Goal: Complete application form: Complete application form

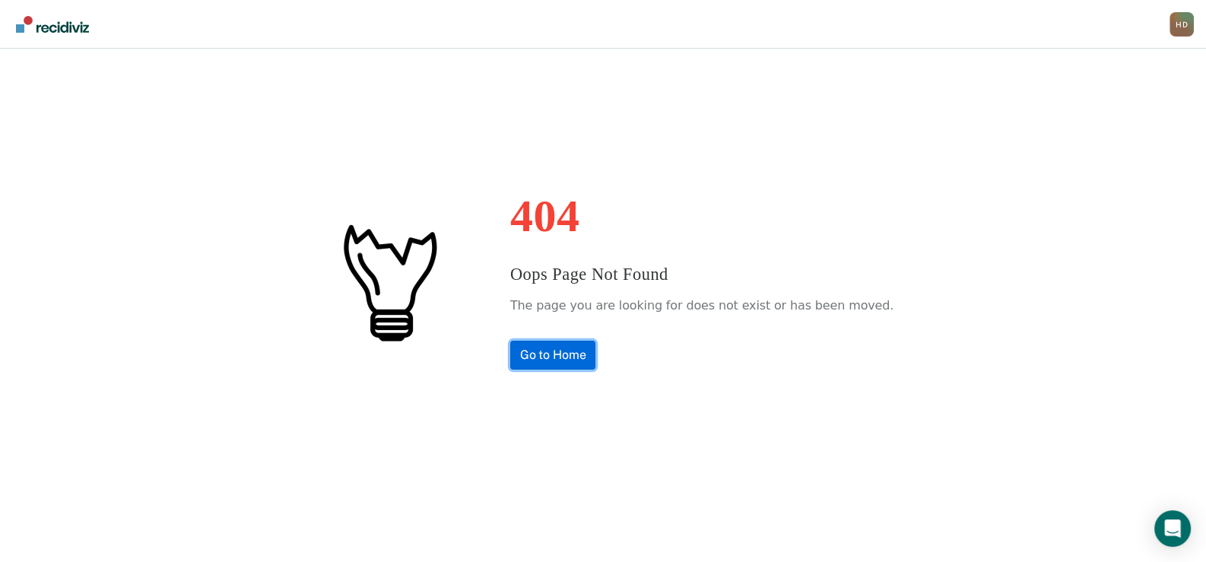
click at [578, 349] on link "Go to Home" at bounding box center [553, 355] width 86 height 29
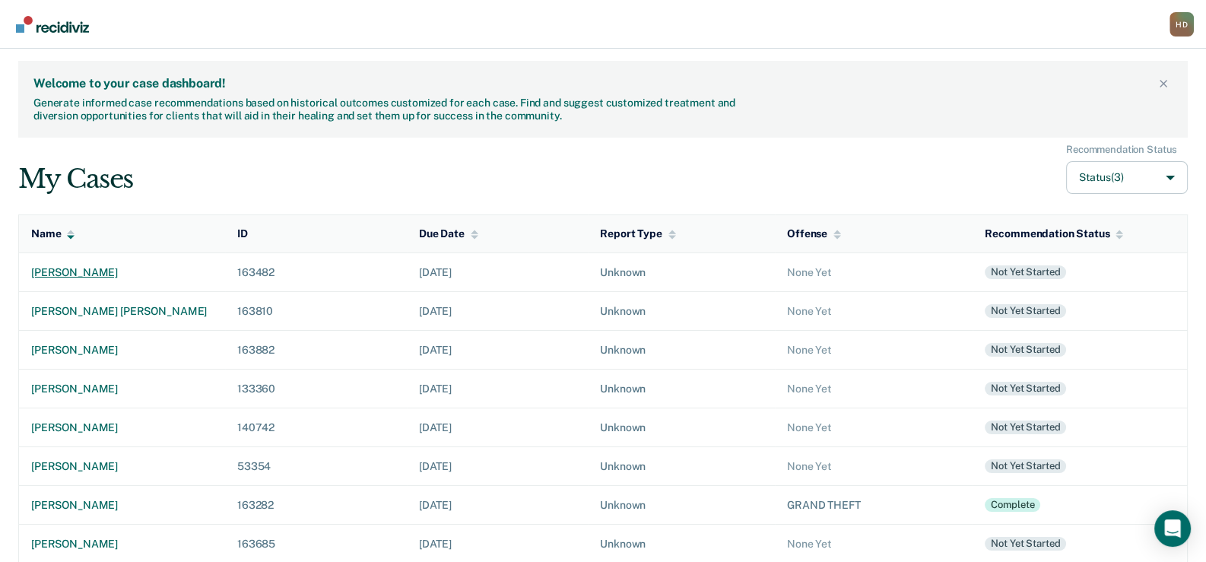
click at [114, 268] on div "[PERSON_NAME]" at bounding box center [122, 272] width 182 height 13
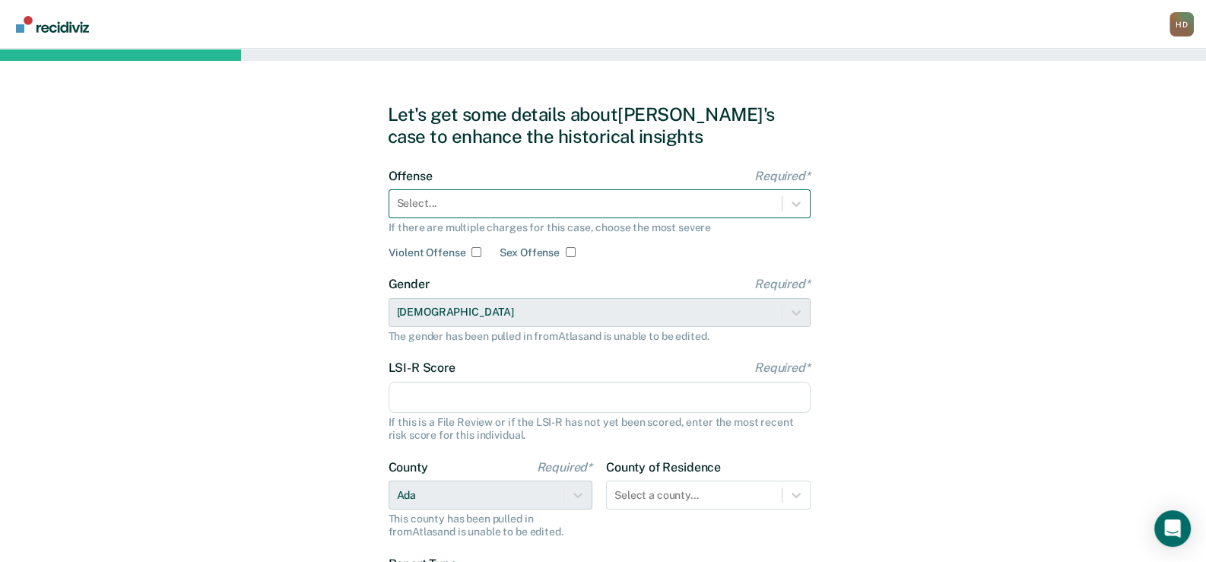
click at [444, 204] on div at bounding box center [585, 203] width 377 height 16
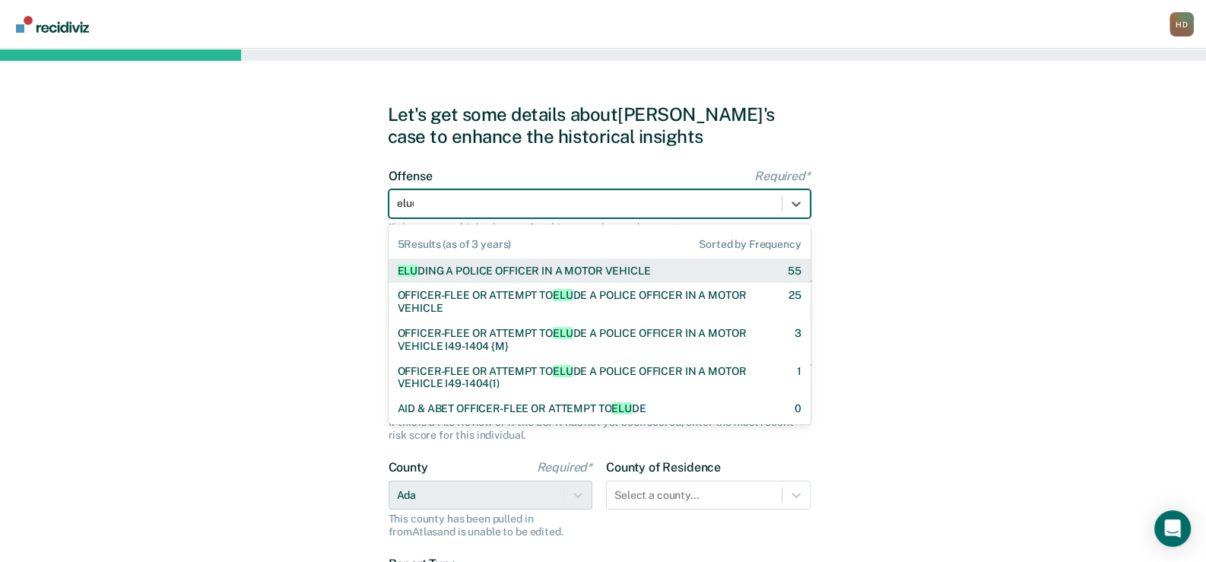
type input "elude"
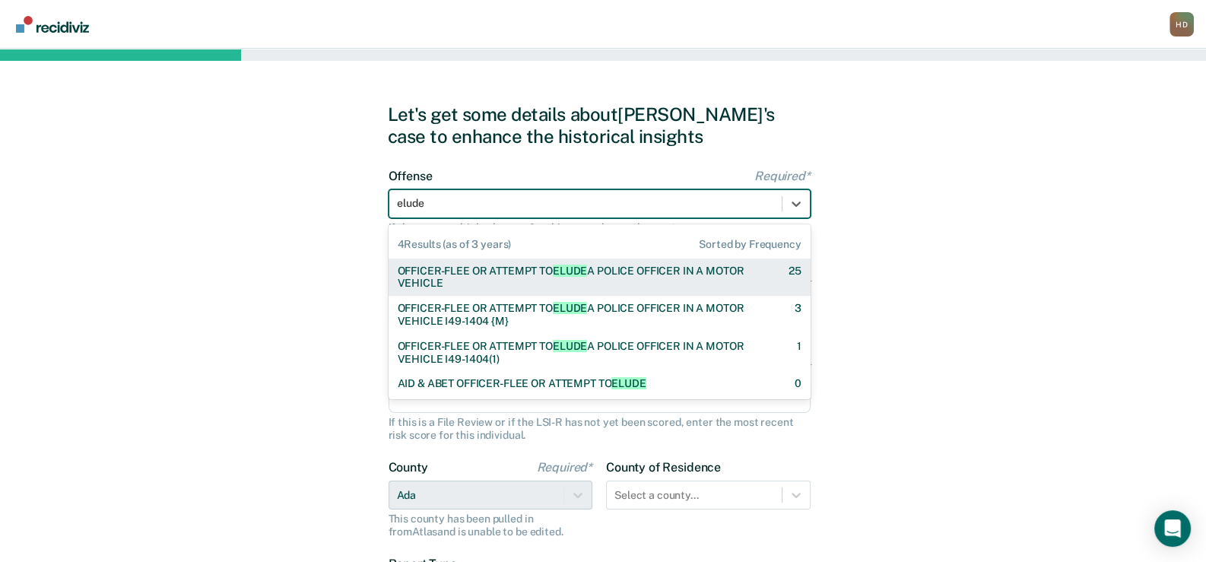
click at [469, 277] on div "OFFICER-FLEE OR ATTEMPT TO ELUDE A POLICE OFFICER IN A MOTOR VEHICLE" at bounding box center [580, 278] width 364 height 26
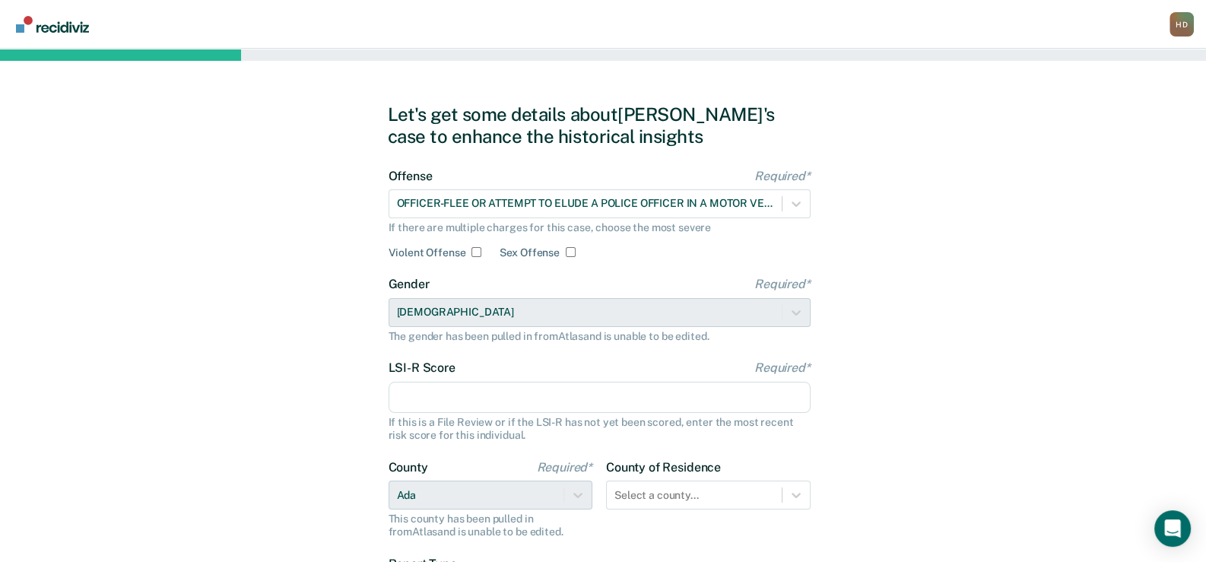
click at [473, 391] on input "LSI-R Score Required*" at bounding box center [599, 398] width 422 height 32
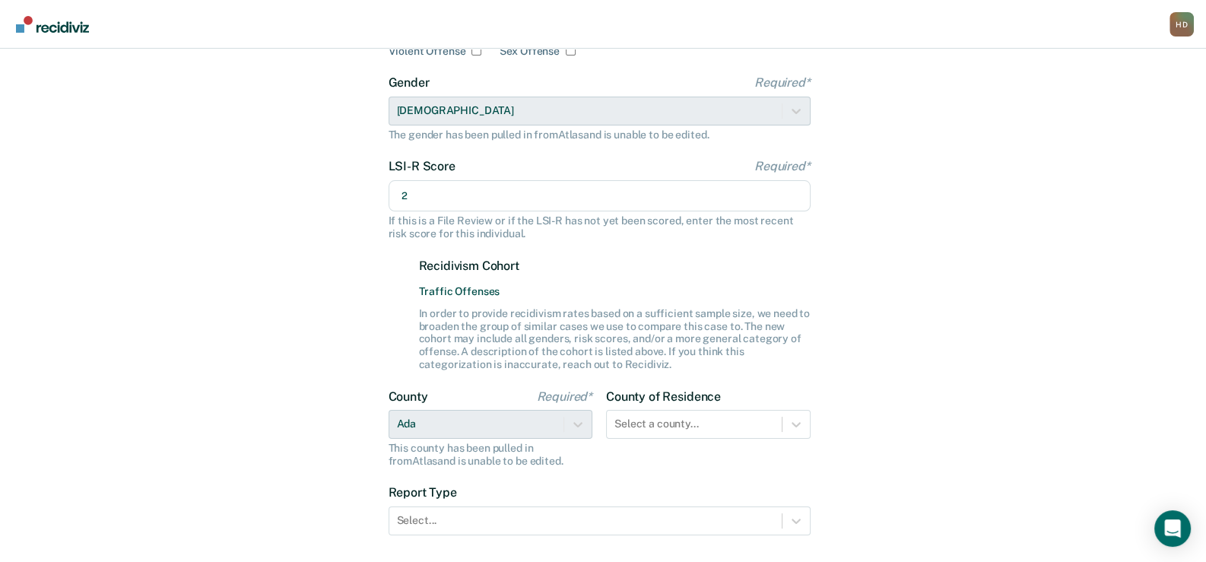
scroll to position [228, 0]
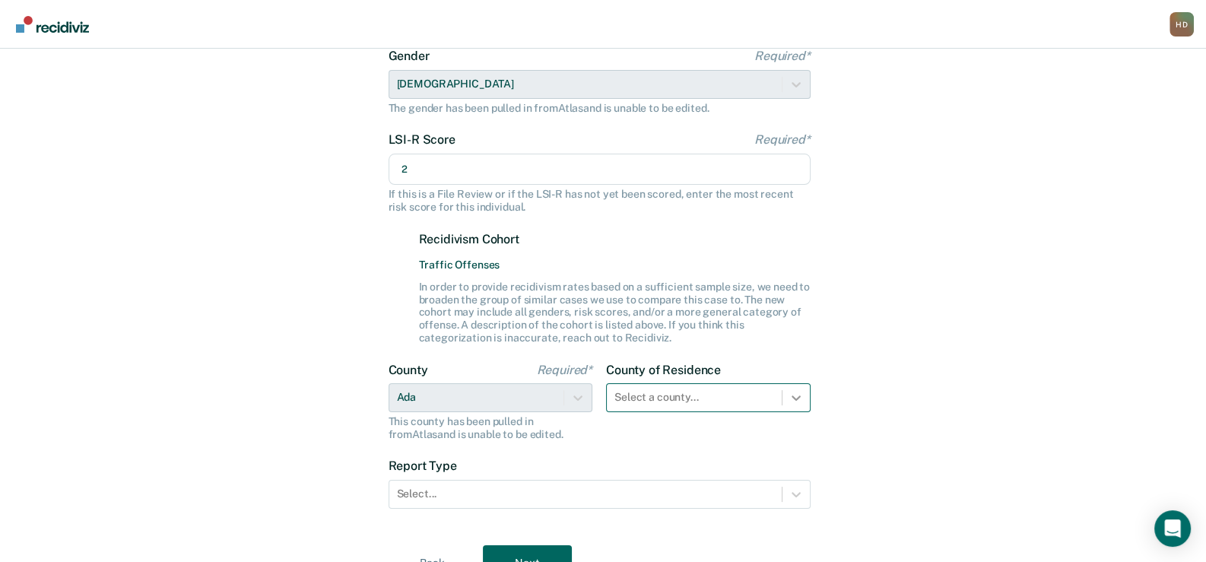
type input "2"
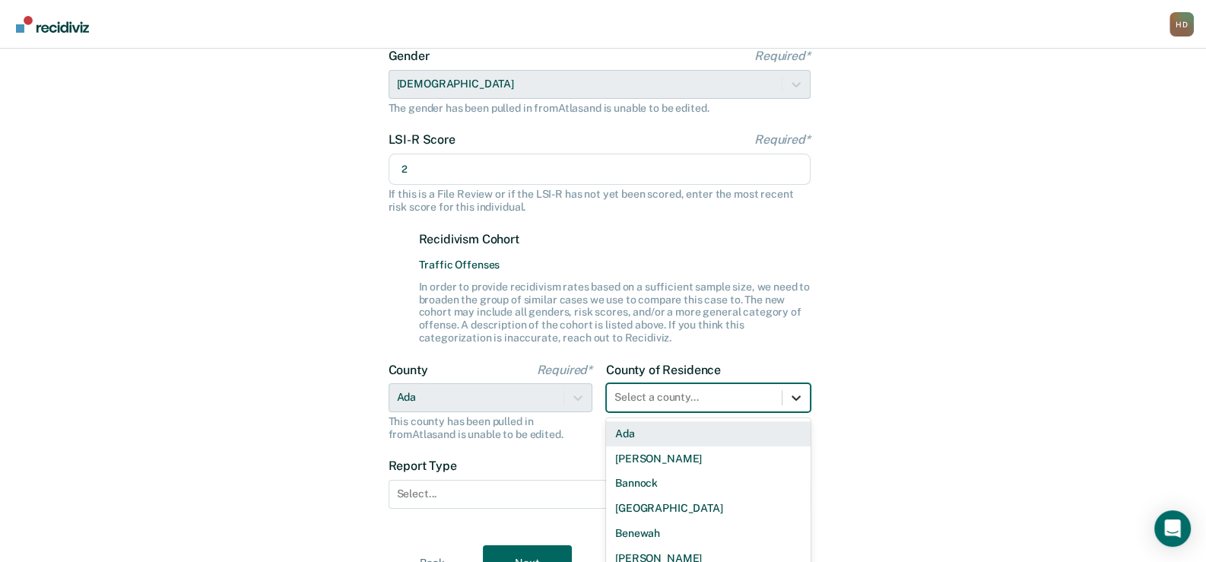
scroll to position [311, 0]
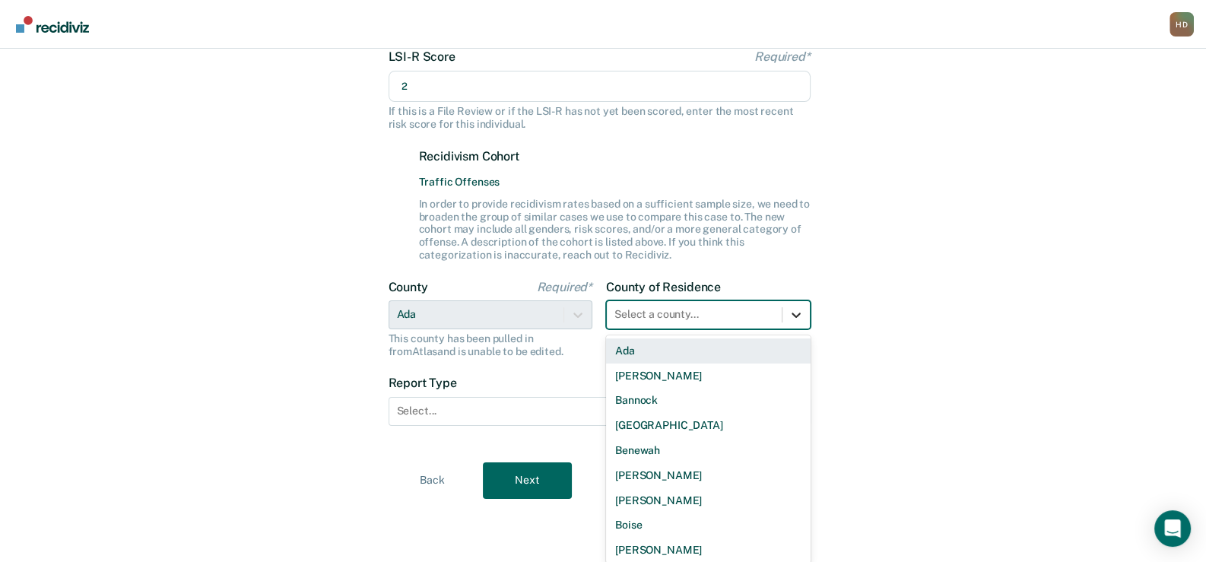
click at [798, 329] on div "44 results available. Use Up and Down to choose options, press Enter to select …" at bounding box center [708, 314] width 204 height 29
click at [609, 341] on div "Ada" at bounding box center [708, 350] width 204 height 25
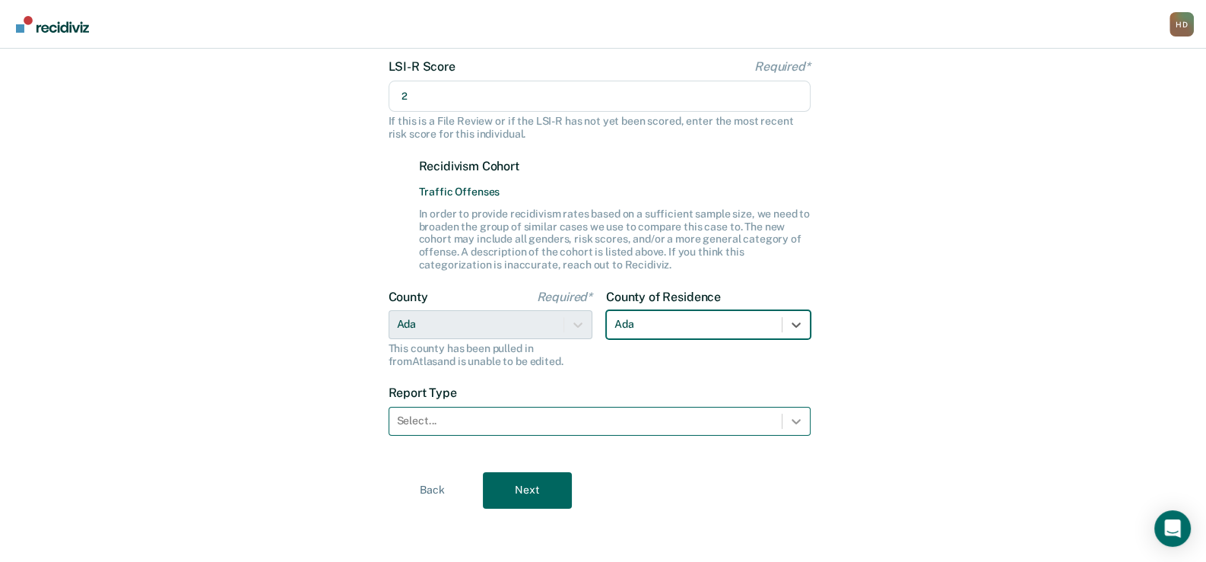
click at [791, 417] on icon at bounding box center [795, 421] width 15 height 15
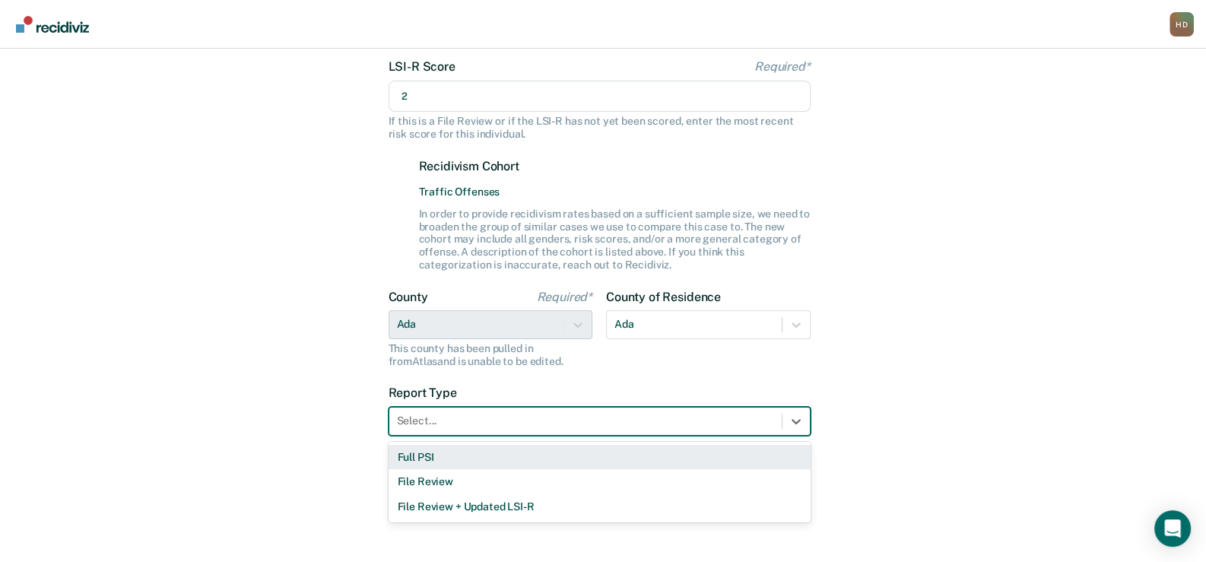
click at [522, 460] on div "Full PSI" at bounding box center [599, 457] width 422 height 25
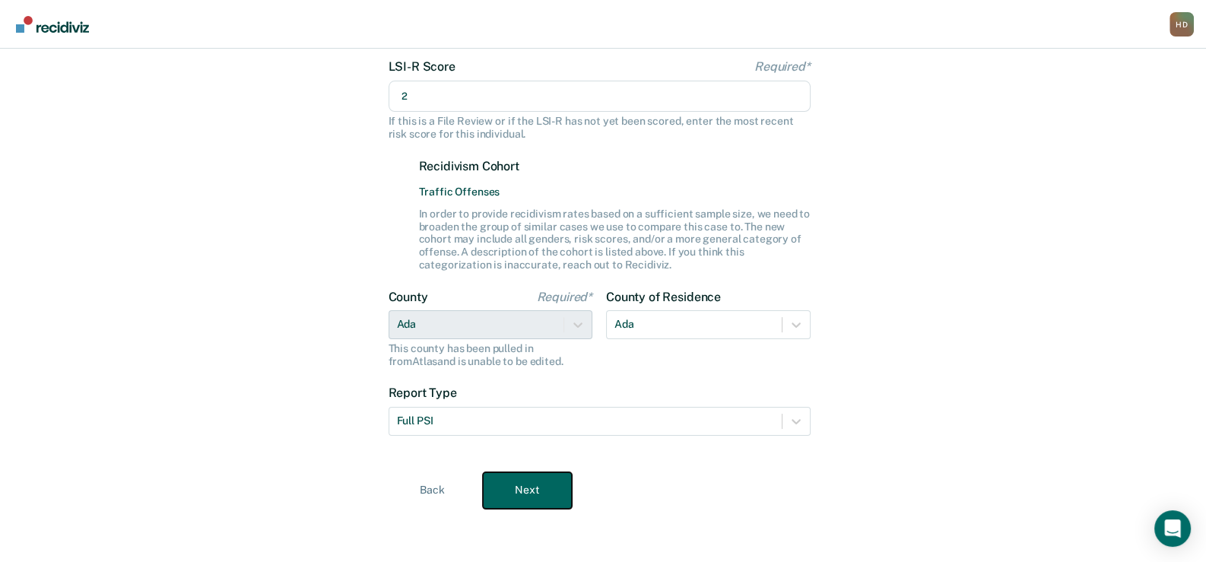
click at [543, 500] on button "Next" at bounding box center [527, 490] width 89 height 36
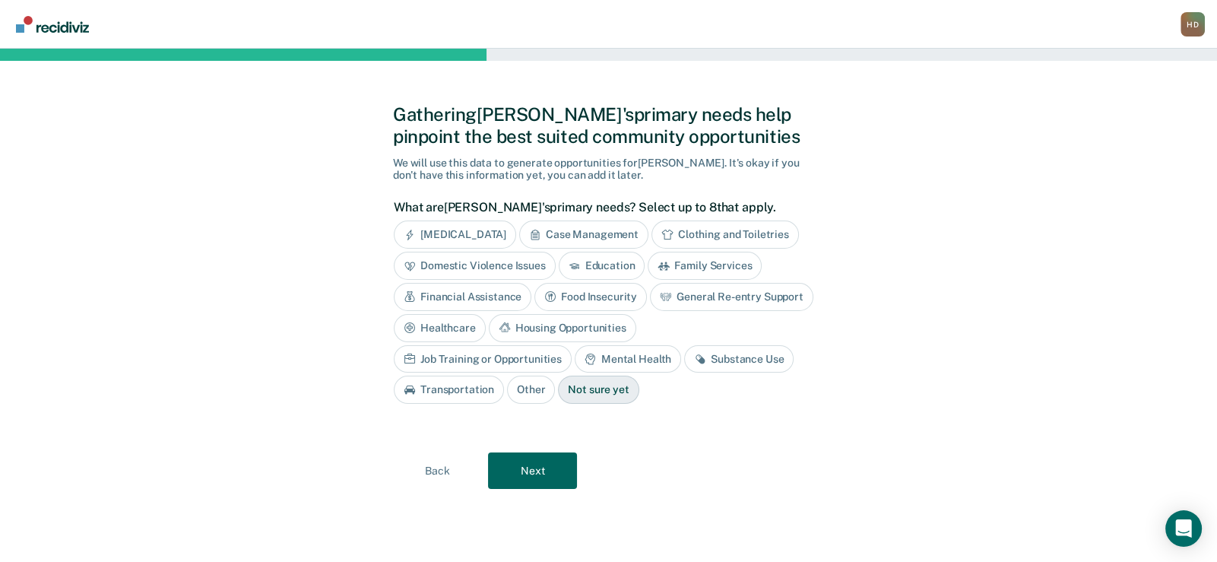
click at [585, 233] on div "Case Management" at bounding box center [583, 234] width 129 height 28
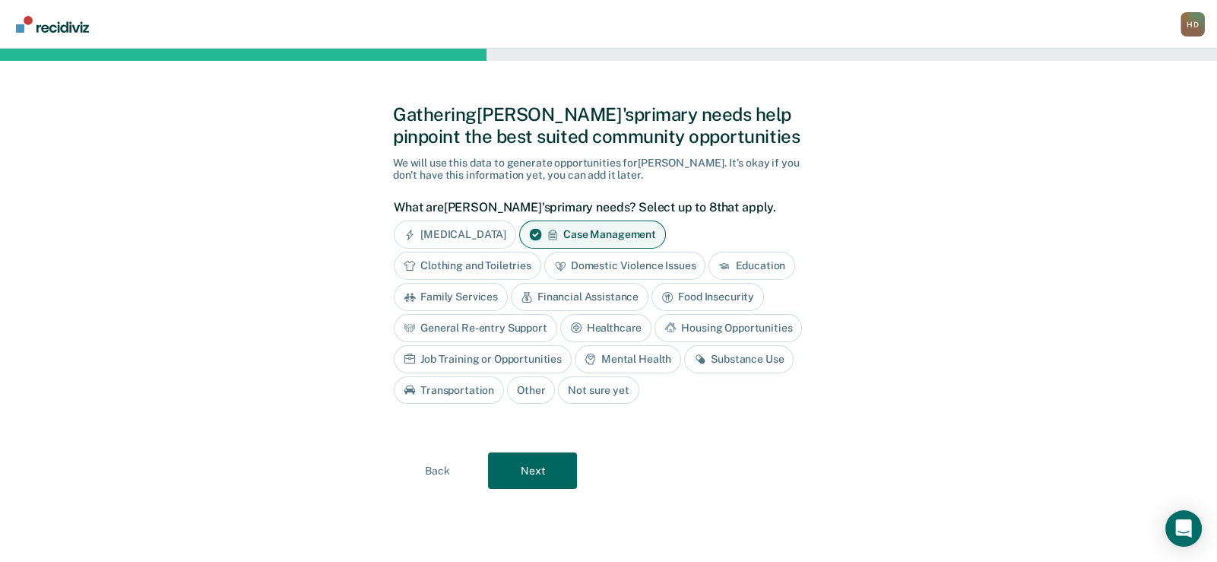
click at [633, 359] on div "Mental Health" at bounding box center [628, 359] width 106 height 28
click at [741, 352] on div "Substance Use" at bounding box center [756, 359] width 109 height 28
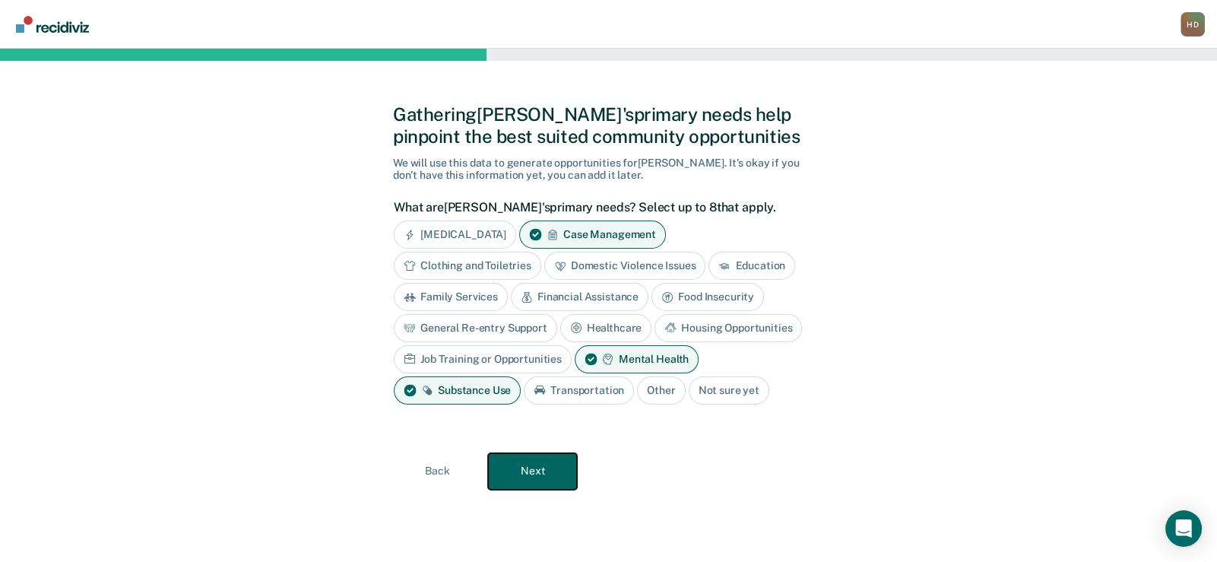
click at [522, 467] on button "Next" at bounding box center [532, 471] width 89 height 36
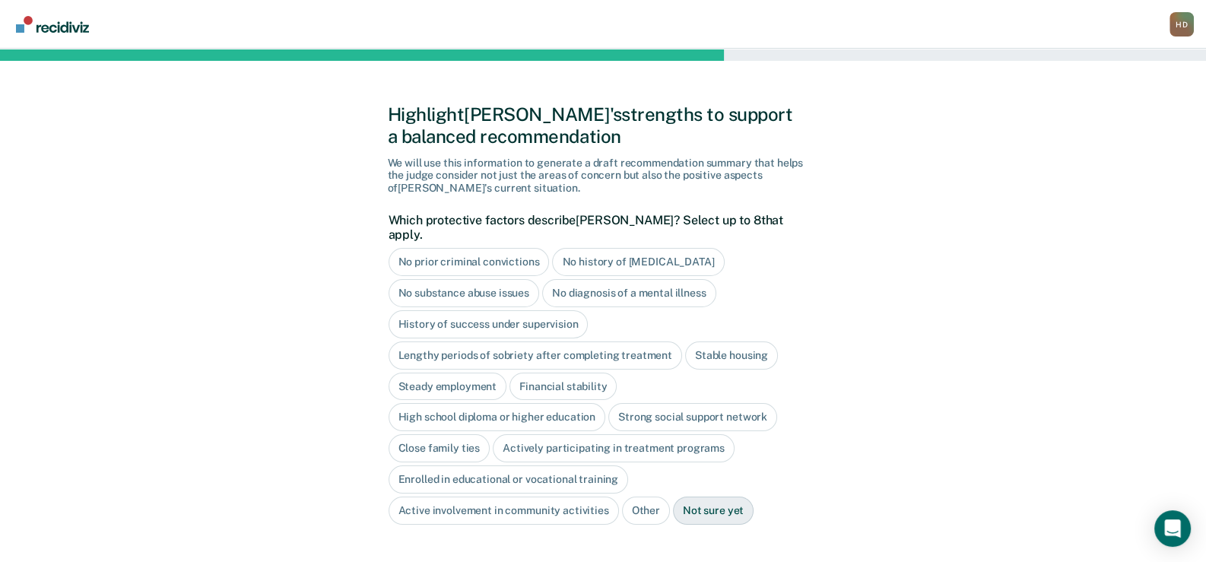
click at [505, 248] on div "No prior criminal convictions" at bounding box center [468, 262] width 161 height 28
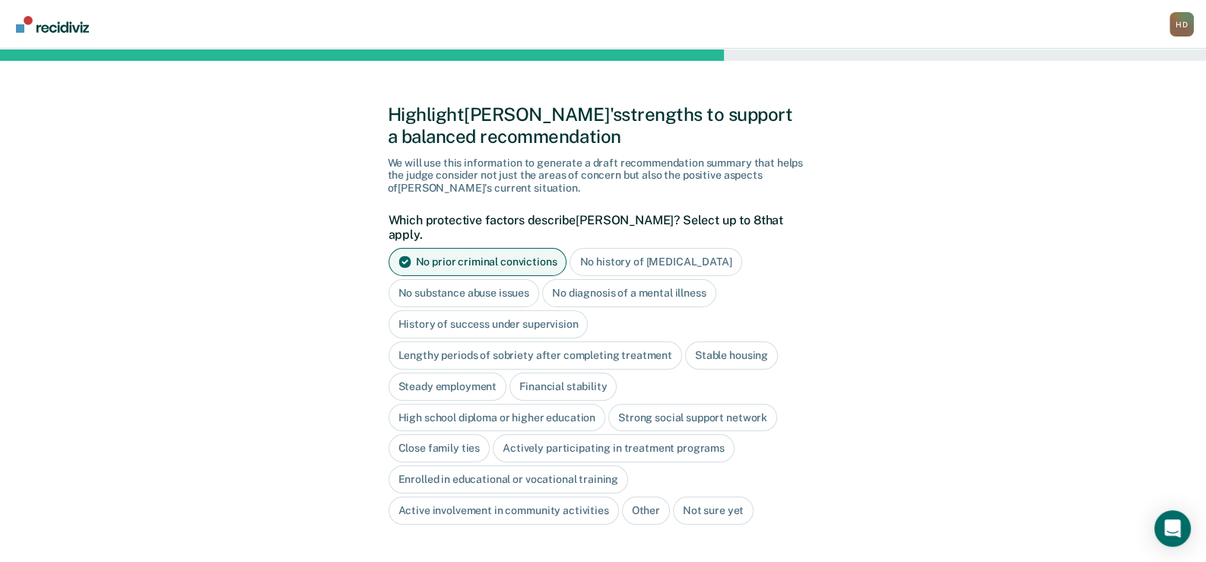
click at [708, 341] on div "Stable housing" at bounding box center [731, 355] width 93 height 28
click at [463, 372] on div "Steady employment" at bounding box center [447, 386] width 119 height 28
click at [557, 372] on div "Financial stability" at bounding box center [580, 386] width 107 height 28
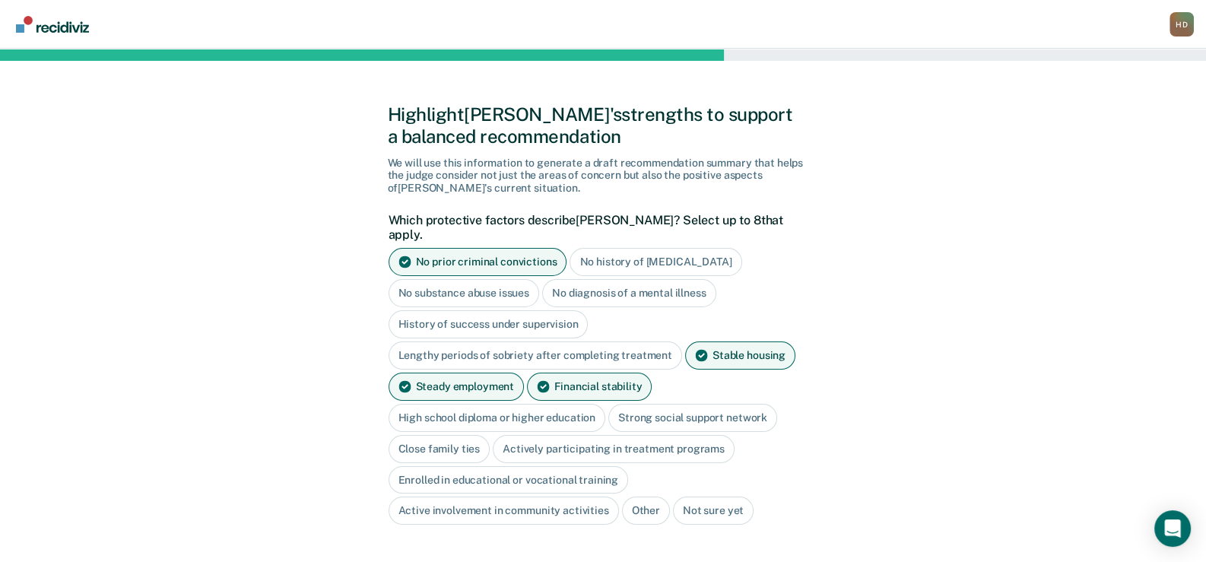
click at [509, 404] on div "High school diploma or higher education" at bounding box center [496, 418] width 217 height 28
click at [687, 404] on div "Strong social support network" at bounding box center [710, 418] width 169 height 28
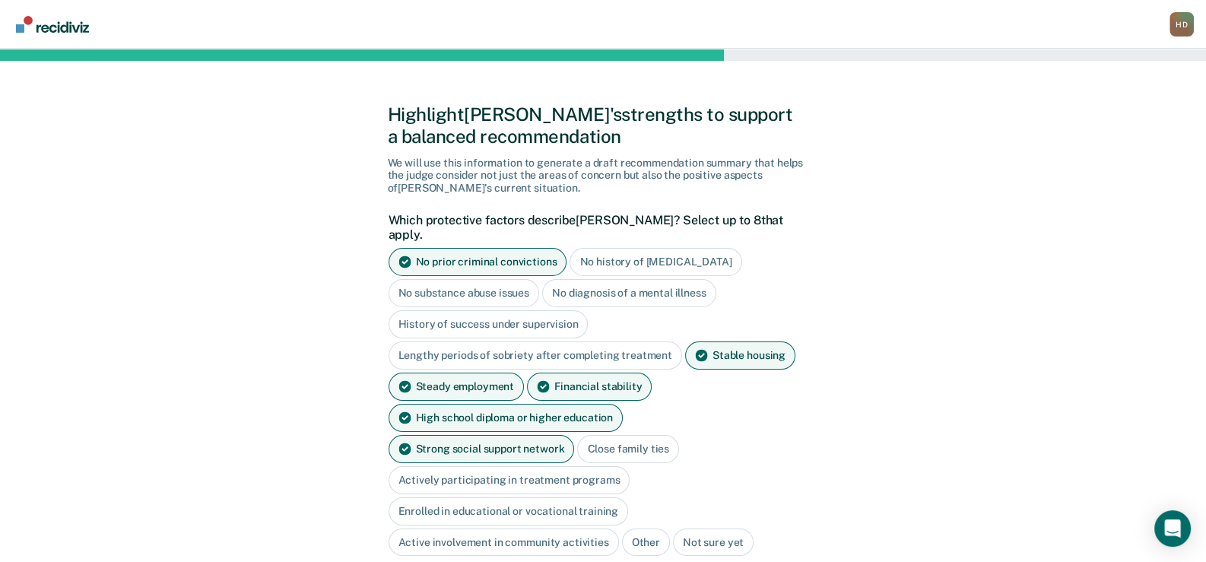
click at [577, 435] on div "Close family ties" at bounding box center [628, 449] width 102 height 28
click at [611, 466] on div "Actively participating in treatment programs" at bounding box center [509, 480] width 242 height 28
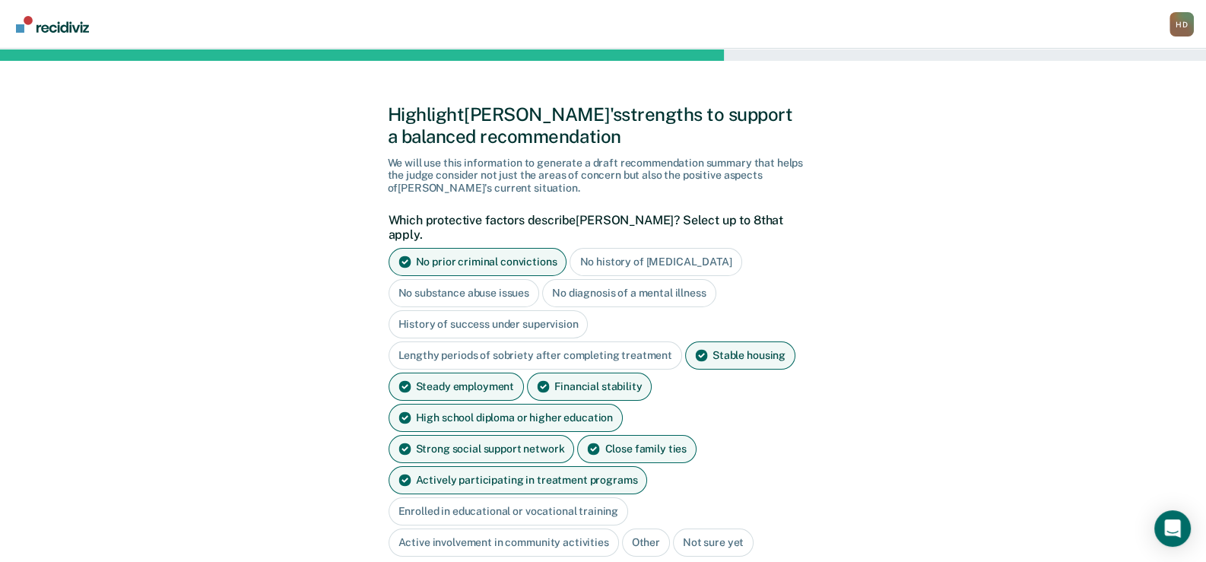
click at [562, 528] on div "Active involvement in community activities" at bounding box center [503, 542] width 230 height 28
click at [550, 528] on div "Active involvement in community activities" at bounding box center [503, 542] width 230 height 28
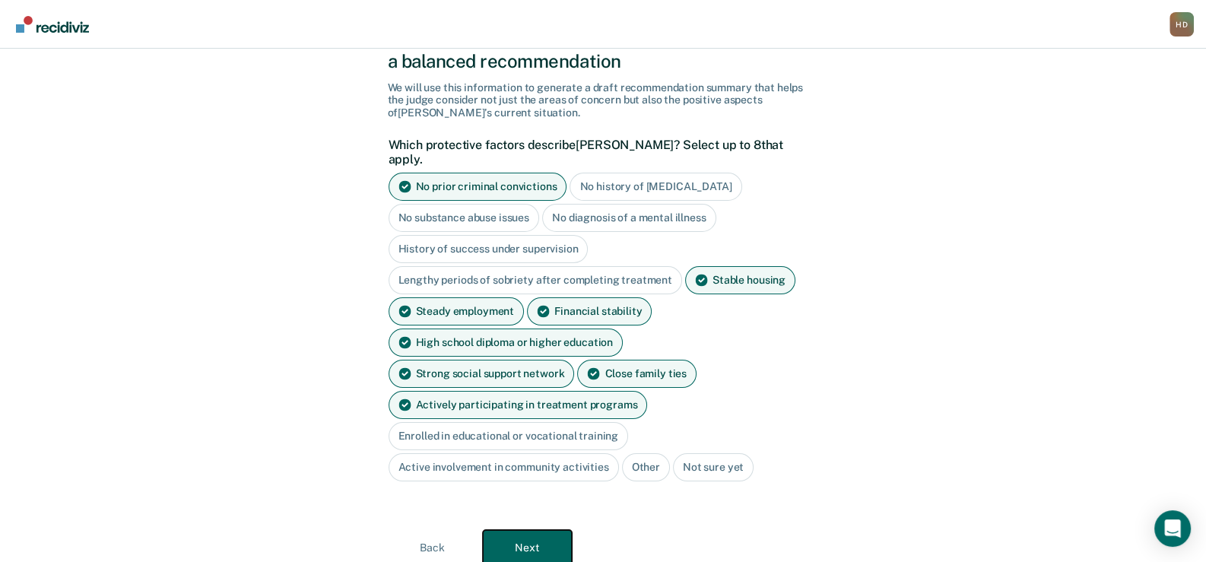
click at [555, 530] on button "Next" at bounding box center [527, 548] width 89 height 36
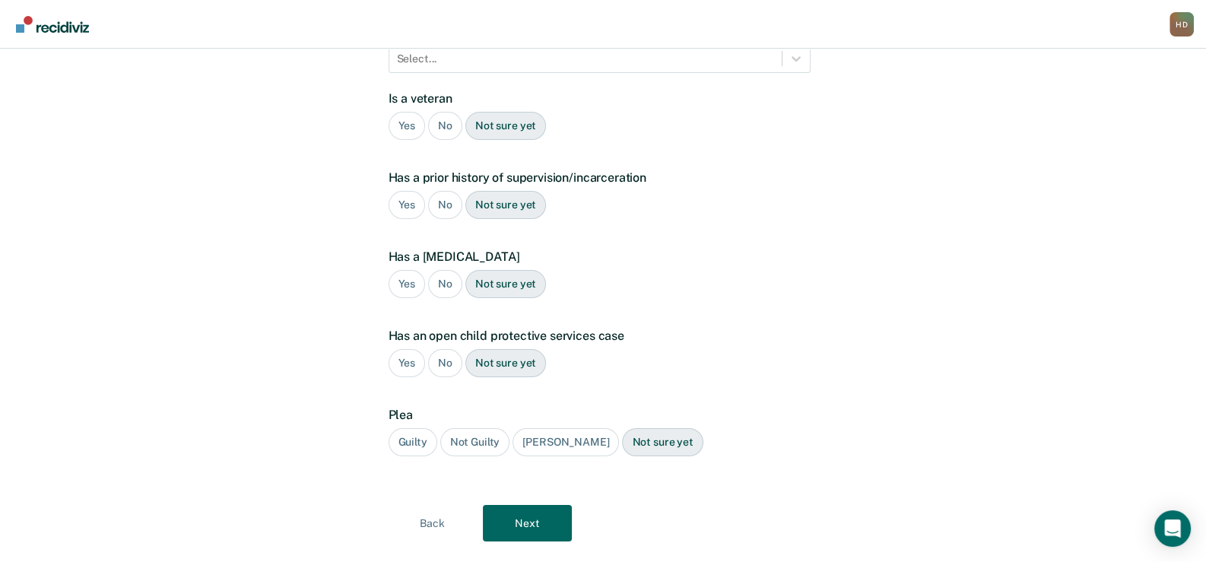
click at [440, 112] on div "No" at bounding box center [445, 126] width 34 height 28
click at [438, 191] on div "No" at bounding box center [445, 205] width 34 height 28
click at [440, 270] on div "No" at bounding box center [445, 284] width 34 height 28
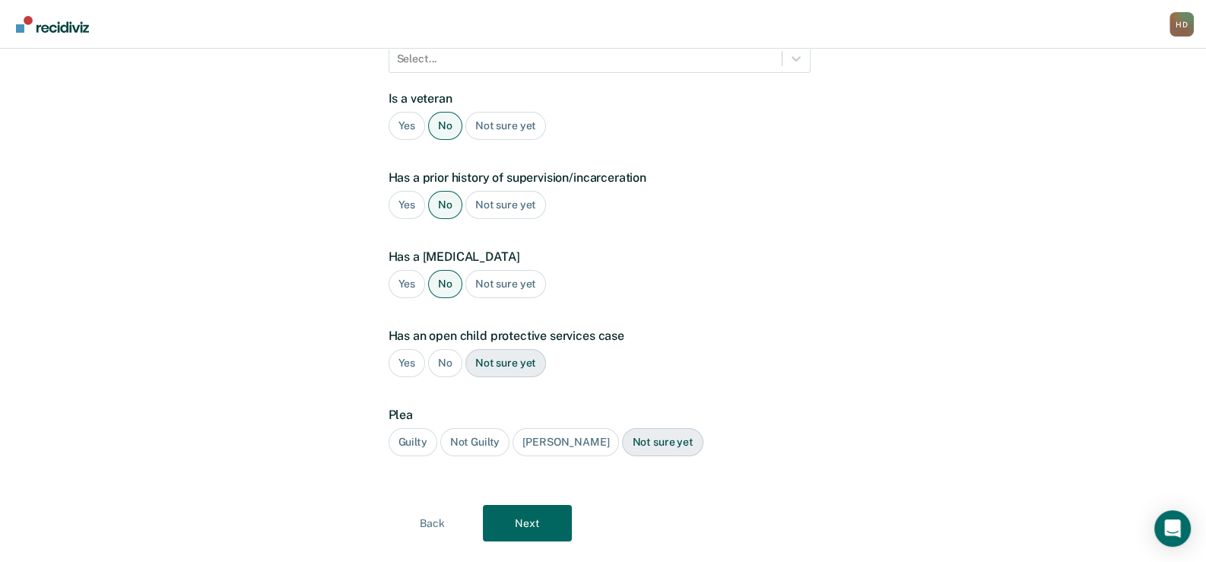
click at [441, 349] on div "No" at bounding box center [445, 363] width 34 height 28
click at [402, 428] on div "Guilty" at bounding box center [412, 442] width 49 height 28
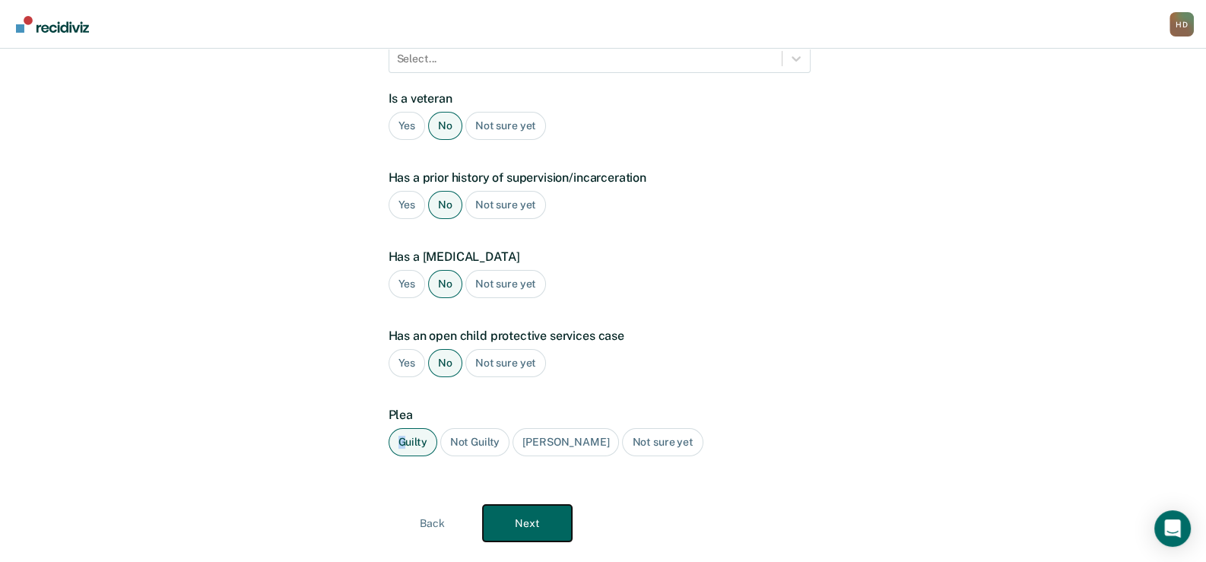
click at [534, 505] on button "Next" at bounding box center [527, 523] width 89 height 36
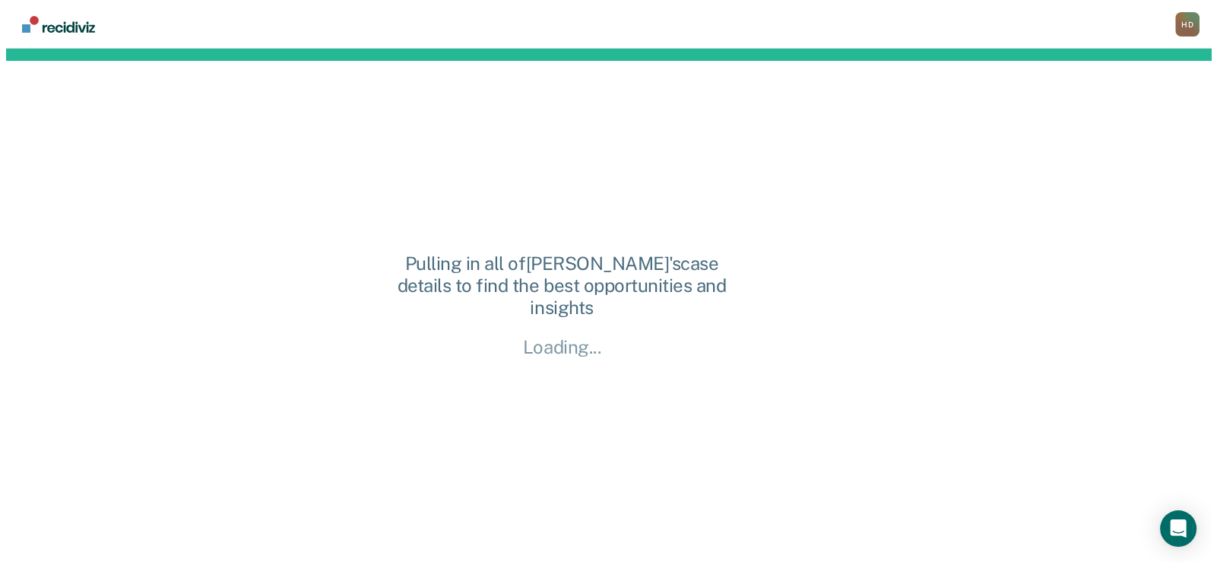
scroll to position [0, 0]
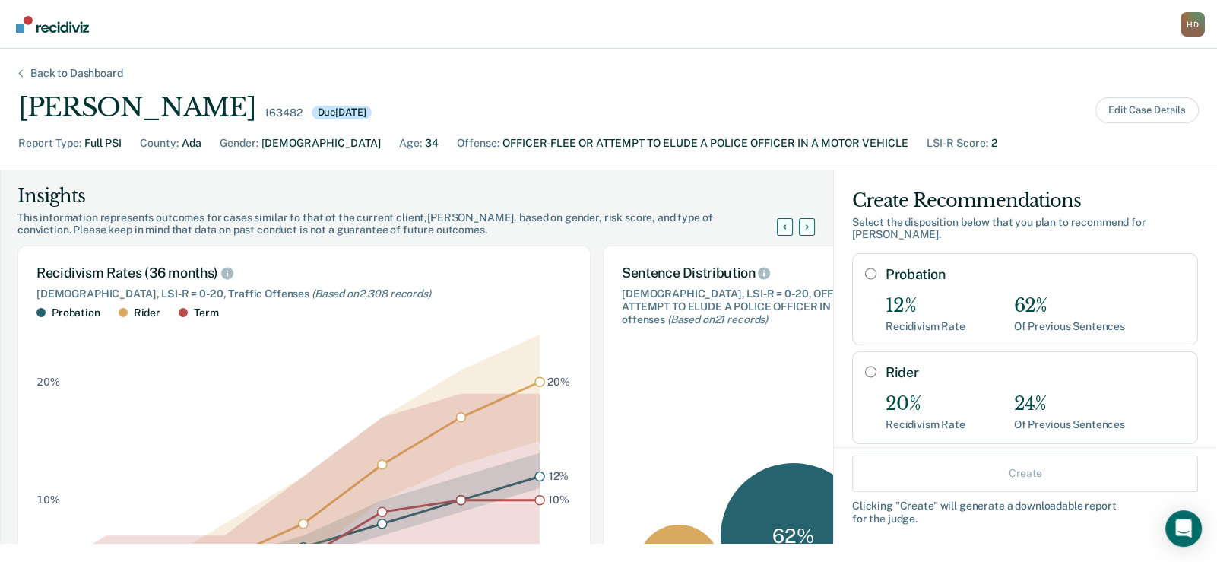
click at [865, 271] on input "Probation" at bounding box center [870, 274] width 11 height 12
radio input "true"
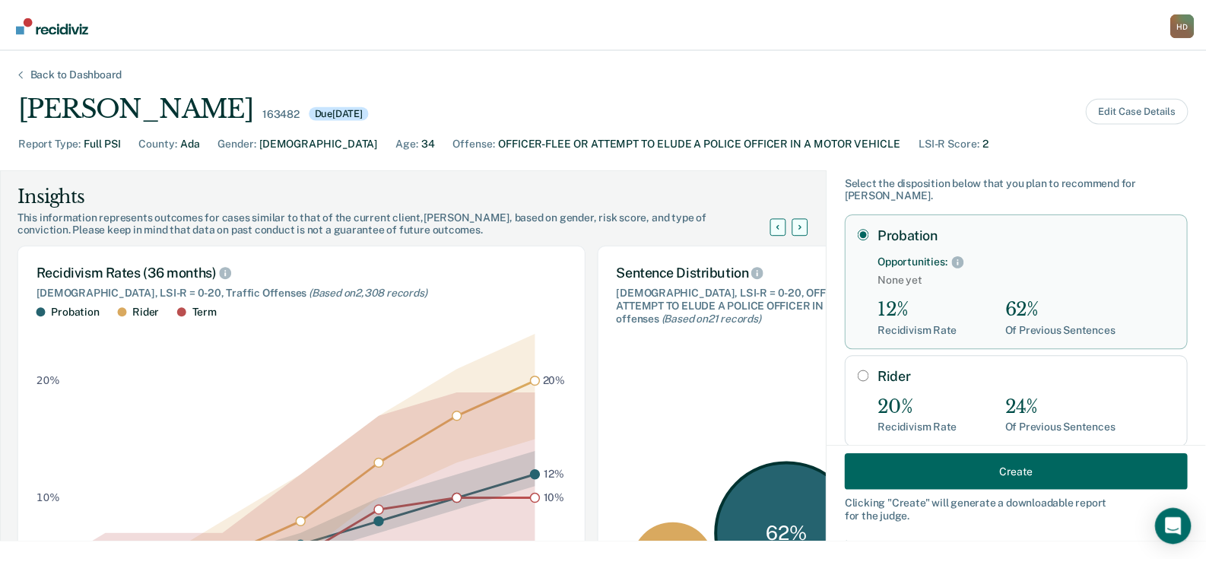
scroll to position [75, 0]
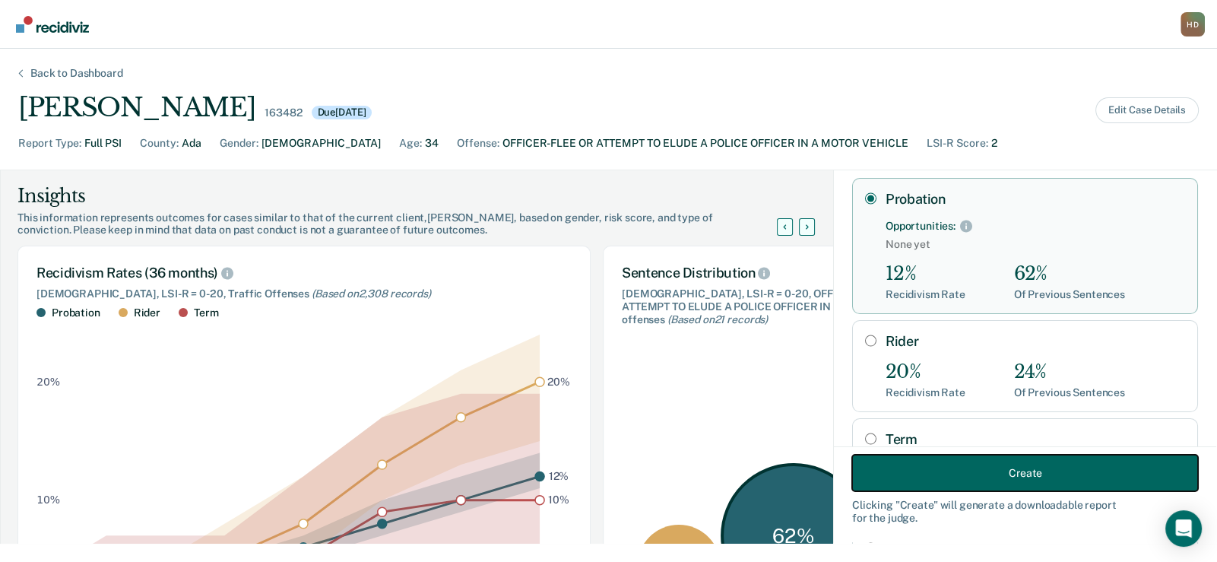
click at [953, 474] on button "Create" at bounding box center [1025, 473] width 346 height 36
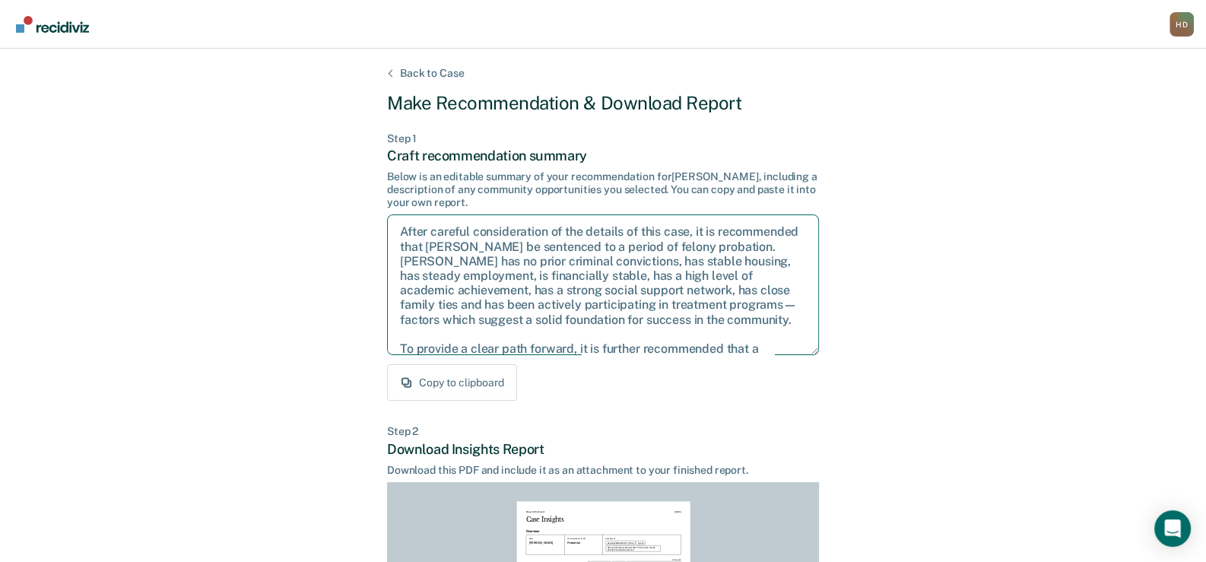
drag, startPoint x: 399, startPoint y: 230, endPoint x: 661, endPoint y: 334, distance: 281.9
click at [661, 334] on textarea "After careful consideration of the details of this case, it is recommended that…" at bounding box center [603, 284] width 432 height 141
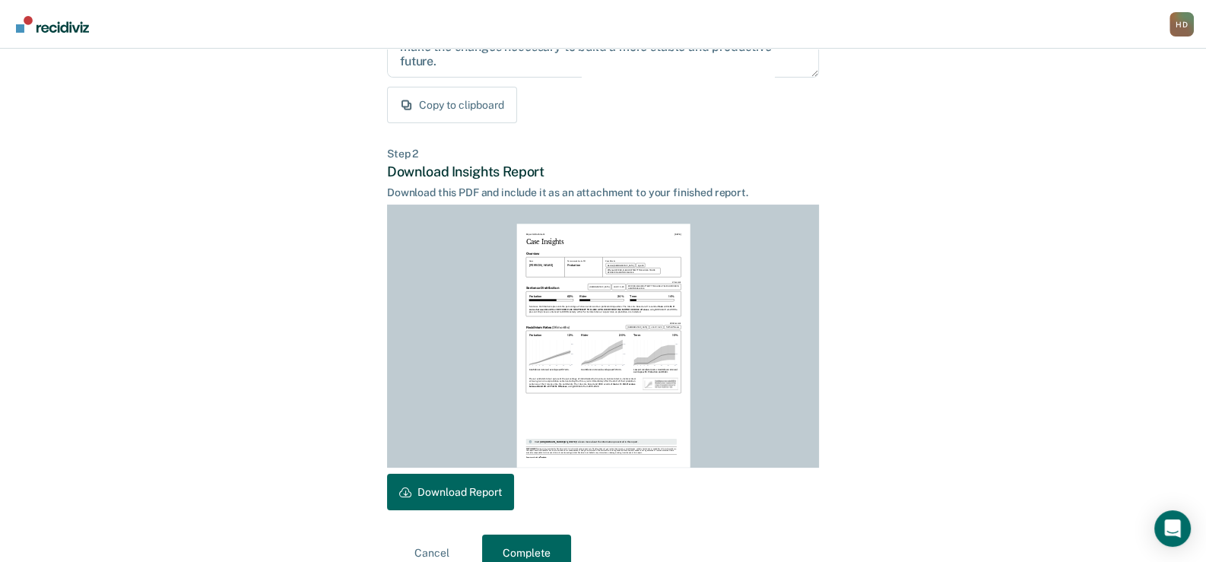
scroll to position [304, 0]
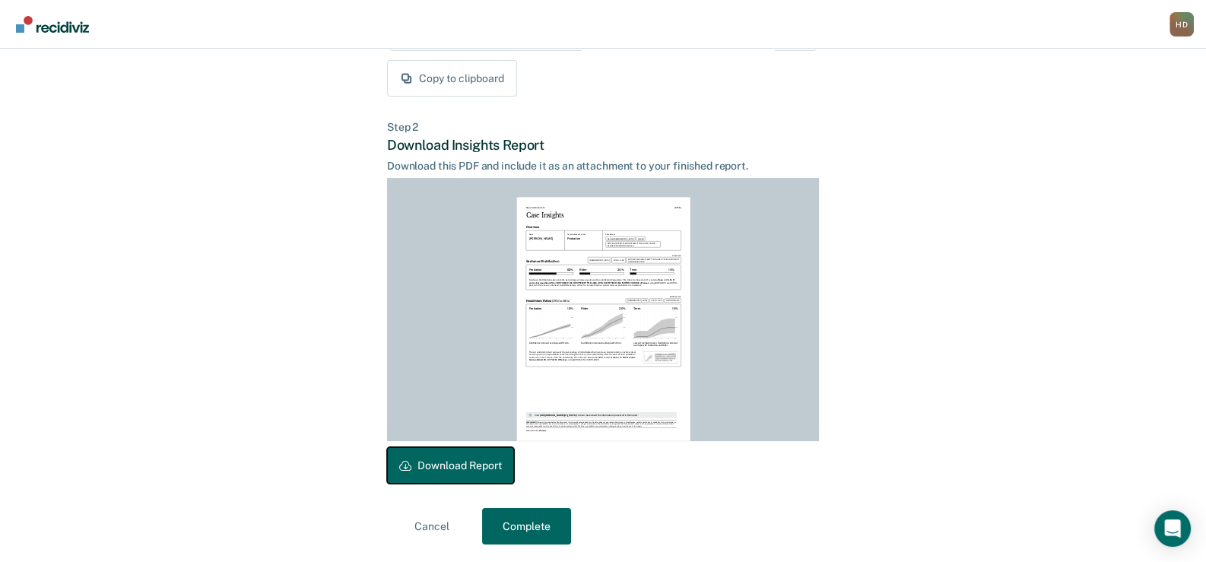
click at [460, 466] on button "Download Report" at bounding box center [450, 465] width 127 height 36
